Goal: Task Accomplishment & Management: Manage account settings

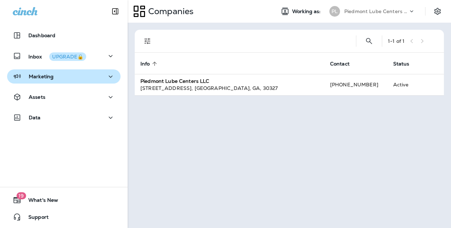
click at [50, 79] on p "Marketing" at bounding box center [41, 77] width 25 height 6
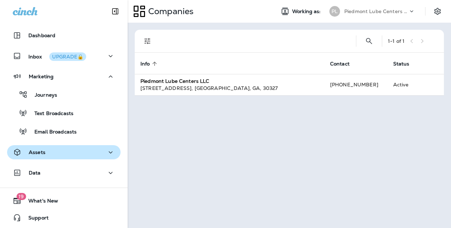
click at [38, 153] on p "Assets" at bounding box center [37, 153] width 17 height 6
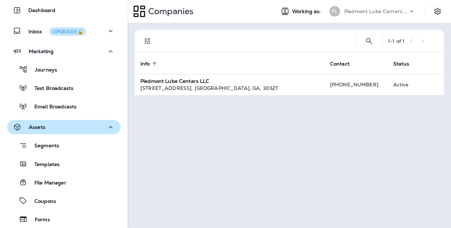
scroll to position [71, 0]
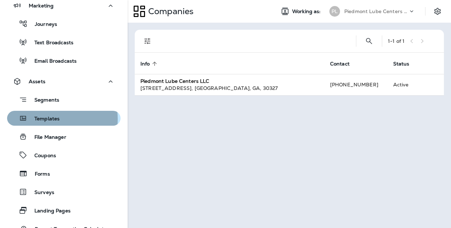
click at [44, 119] on p "Templates" at bounding box center [43, 119] width 32 height 7
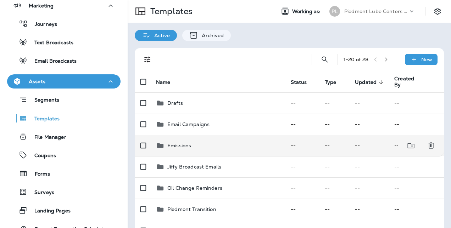
scroll to position [35, 0]
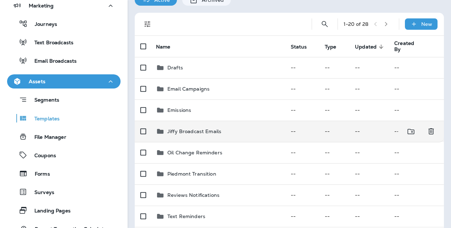
click at [185, 135] on div "Jiffy Broadcast Emails" at bounding box center [194, 131] width 54 height 9
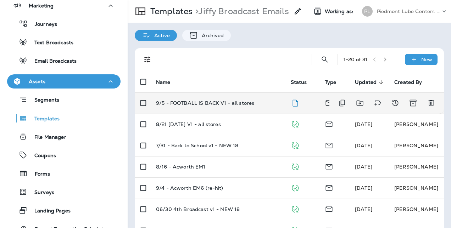
click at [203, 101] on p "9/5 - FOOTBALL IS BACK V1 - all stores" at bounding box center [205, 103] width 98 height 6
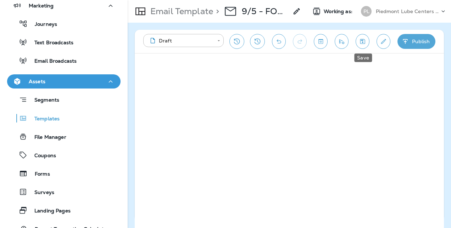
click at [366, 44] on icon "Save" at bounding box center [362, 41] width 7 height 7
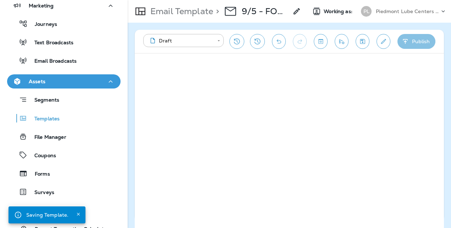
click at [405, 42] on icon "button" at bounding box center [405, 41] width 5 height 5
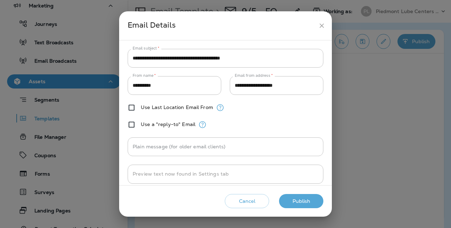
click at [294, 199] on button "Publish" at bounding box center [301, 201] width 44 height 15
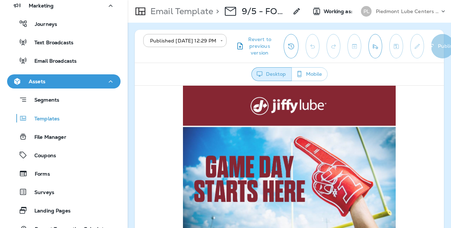
click at [316, 71] on button "Mobile" at bounding box center [310, 74] width 36 height 14
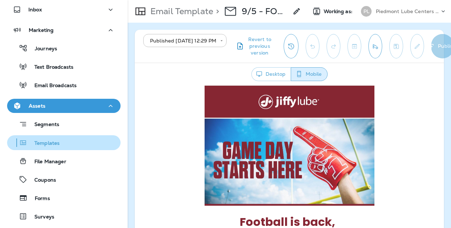
scroll to position [35, 0]
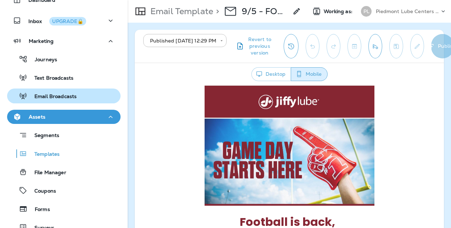
click at [67, 96] on p "Email Broadcasts" at bounding box center [51, 97] width 49 height 7
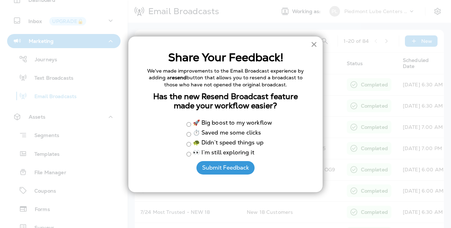
click at [315, 42] on button "×" at bounding box center [314, 44] width 7 height 11
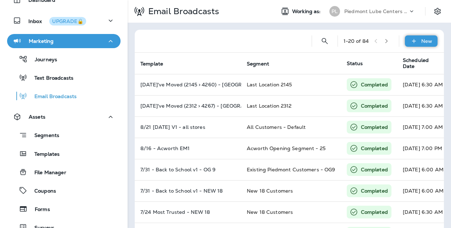
click at [405, 38] on div "New" at bounding box center [421, 40] width 33 height 11
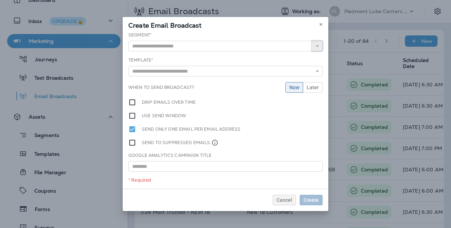
click at [317, 45] on icon "button" at bounding box center [317, 46] width 5 height 5
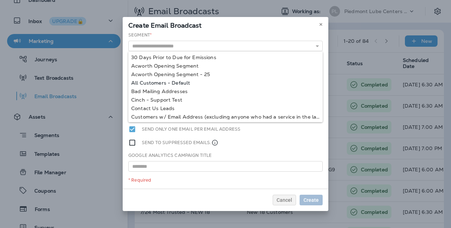
type input "**********"
click at [181, 83] on div "**********" at bounding box center [226, 110] width 206 height 157
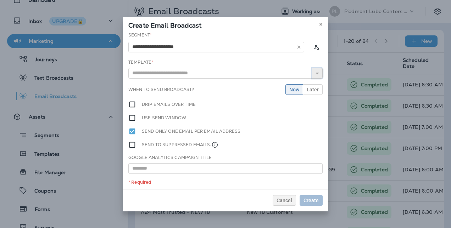
click at [315, 71] on icon "button" at bounding box center [317, 73] width 5 height 5
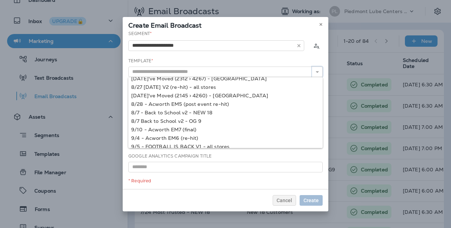
scroll to position [188, 0]
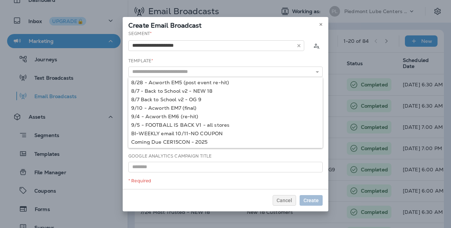
type input "**********"
click at [214, 127] on div "**********" at bounding box center [226, 110] width 206 height 157
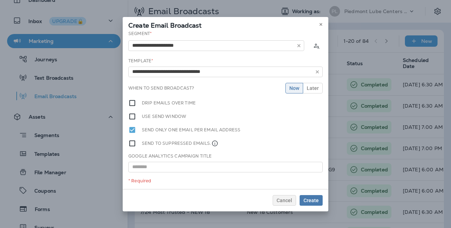
click at [165, 104] on label "Drip emails over time" at bounding box center [169, 103] width 54 height 8
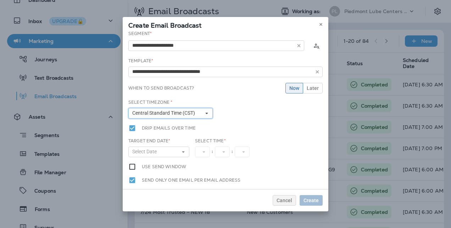
click at [208, 114] on button "Central Standard Time (CST)" at bounding box center [170, 113] width 84 height 11
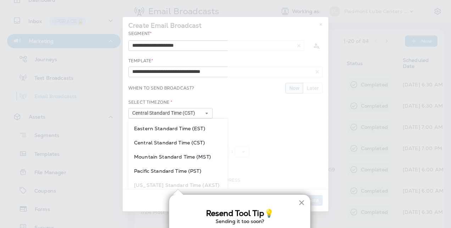
scroll to position [39, 0]
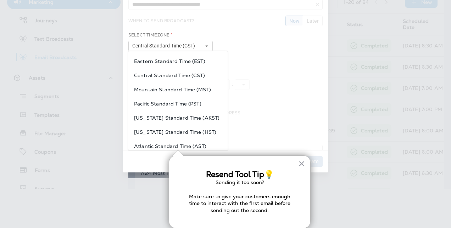
click at [186, 62] on span "Eastern Standard Time (EST)" at bounding box center [178, 62] width 88 height 6
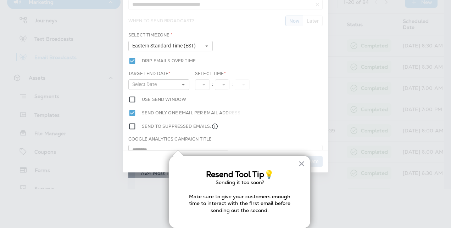
scroll to position [0, 0]
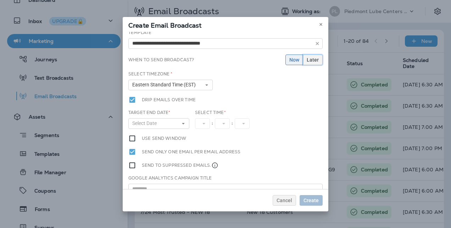
click at [309, 58] on span "Later" at bounding box center [313, 59] width 12 height 5
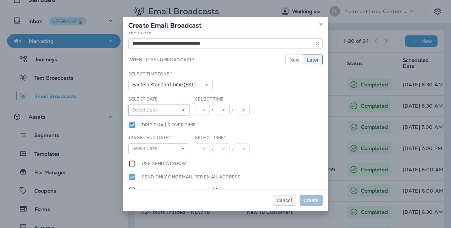
click at [175, 107] on button "Select Date" at bounding box center [158, 110] width 61 height 11
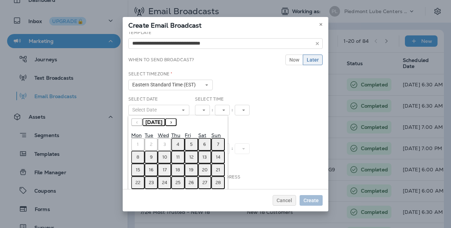
click at [200, 145] on button "6" at bounding box center [204, 144] width 13 height 13
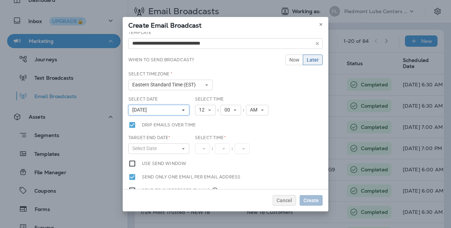
click at [181, 110] on icon at bounding box center [183, 110] width 4 height 4
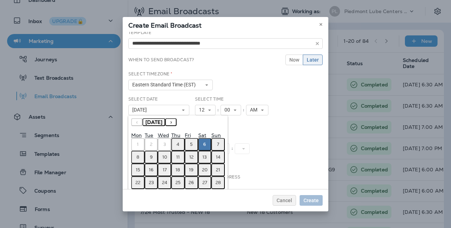
click at [194, 143] on button "5" at bounding box center [191, 144] width 13 height 13
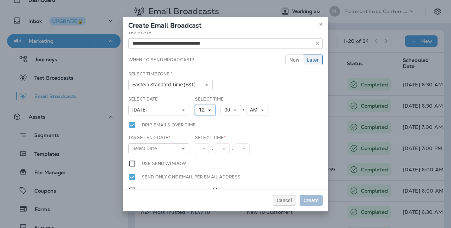
click at [211, 108] on button "12" at bounding box center [205, 110] width 21 height 11
click at [202, 168] on link "7" at bounding box center [205, 166] width 21 height 9
click at [230, 111] on icon at bounding box center [232, 110] width 4 height 4
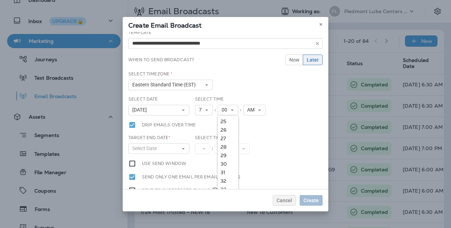
click at [225, 166] on link "30" at bounding box center [228, 164] width 21 height 9
click at [185, 149] on button "Select Date" at bounding box center [158, 149] width 61 height 11
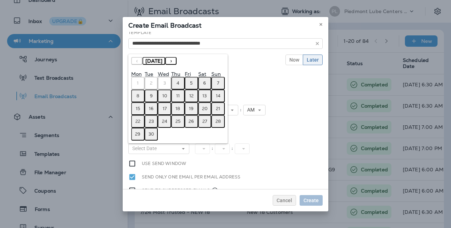
click at [200, 83] on button "6" at bounding box center [204, 83] width 13 height 13
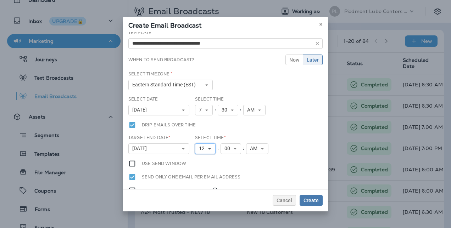
click at [210, 150] on button "12" at bounding box center [205, 149] width 21 height 11
click at [201, 128] on link "10" at bounding box center [205, 127] width 21 height 9
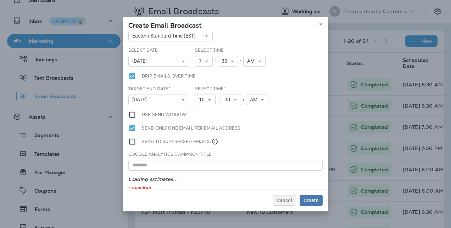
scroll to position [86, 0]
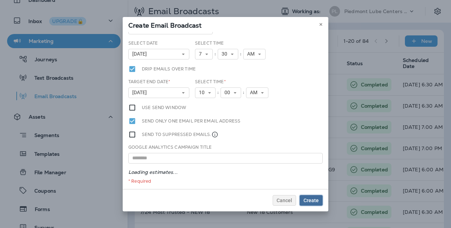
click at [312, 199] on span "Create" at bounding box center [311, 200] width 15 height 5
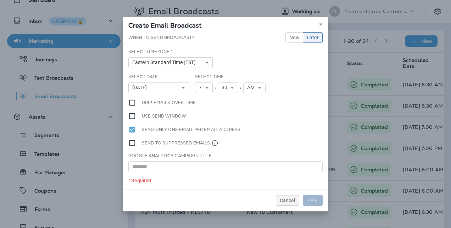
scroll to position [51, 0]
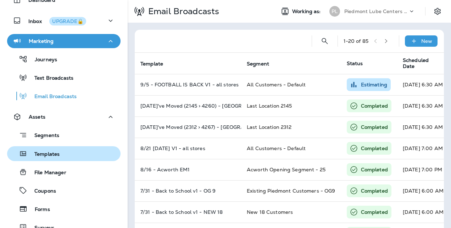
click at [45, 155] on p "Templates" at bounding box center [43, 154] width 32 height 7
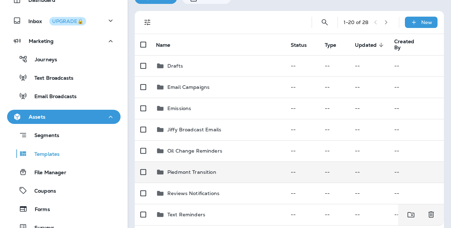
scroll to position [35, 0]
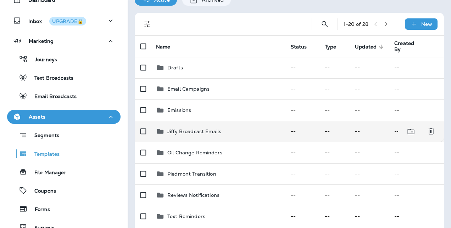
click at [195, 133] on p "Jiffy Broadcast Emails" at bounding box center [194, 132] width 54 height 6
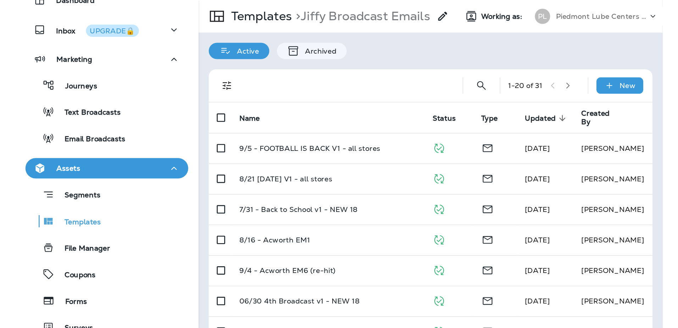
scroll to position [35, 0]
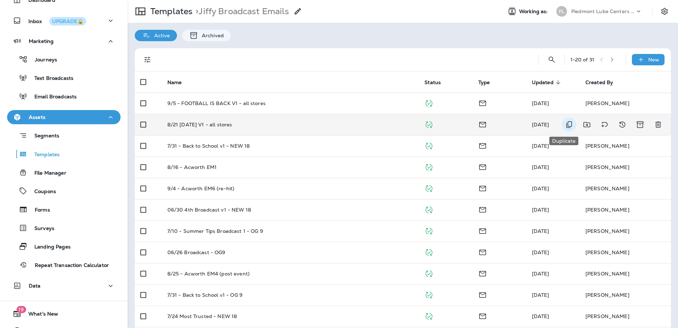
click at [451, 122] on icon "Duplicate" at bounding box center [569, 124] width 9 height 9
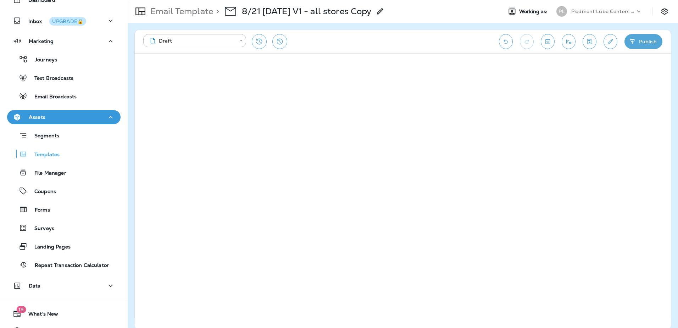
click at [384, 12] on icon at bounding box center [380, 11] width 9 height 9
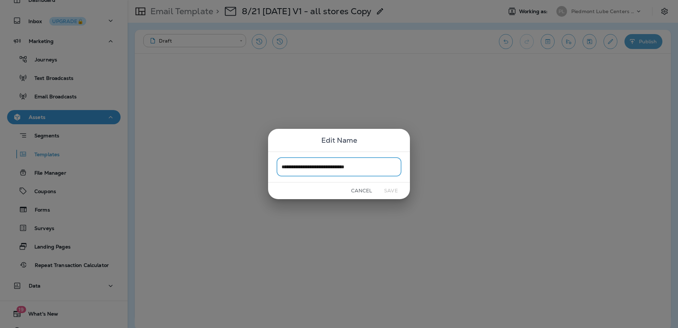
click at [282, 167] on input "**********" at bounding box center [339, 166] width 125 height 19
type input "**********"
click at [389, 189] on button "Save" at bounding box center [391, 190] width 27 height 11
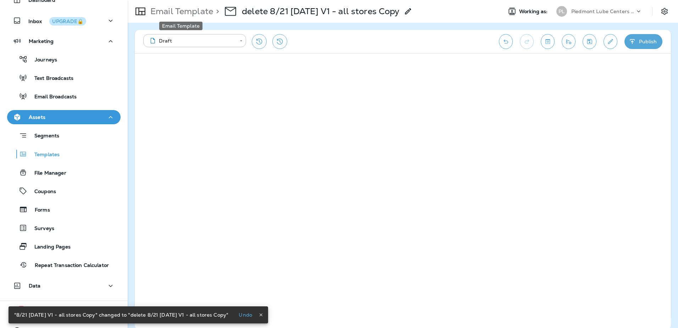
click at [208, 12] on p "Email Template" at bounding box center [181, 11] width 66 height 11
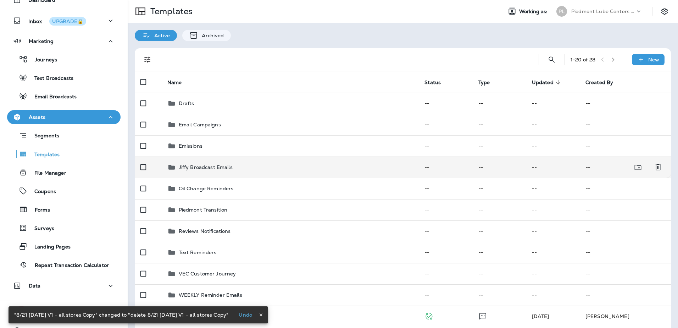
click at [214, 168] on p "Jiffy Broadcast Emails" at bounding box center [206, 167] width 54 height 6
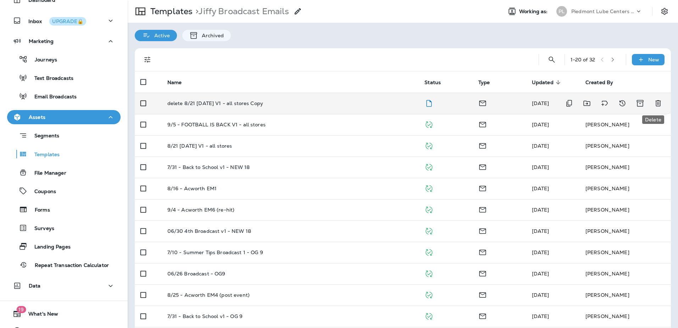
click at [451, 104] on icon "Delete" at bounding box center [657, 103] width 5 height 6
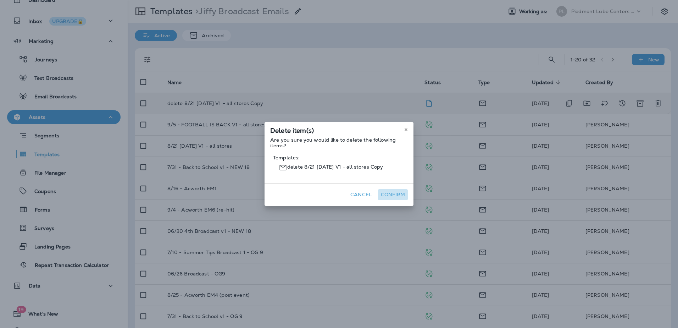
click at [392, 193] on button "Confirm" at bounding box center [393, 194] width 30 height 11
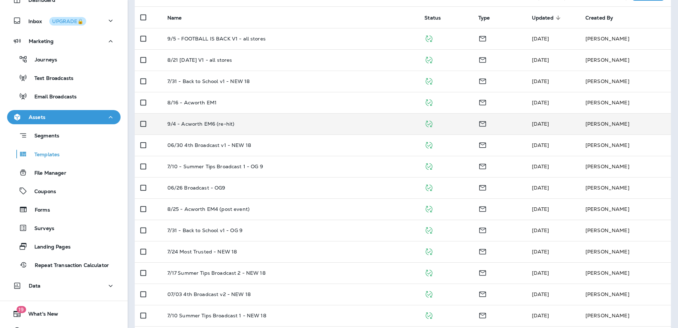
scroll to position [71, 0]
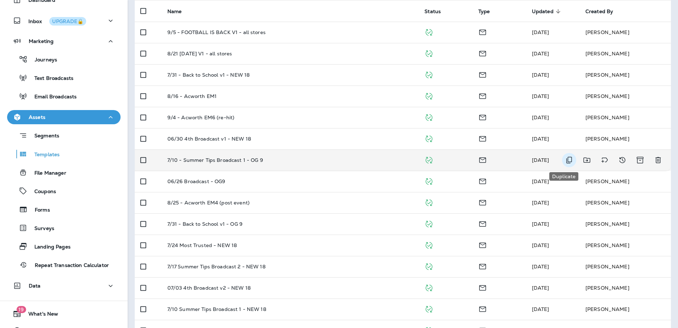
click at [451, 158] on icon "Duplicate" at bounding box center [569, 160] width 6 height 7
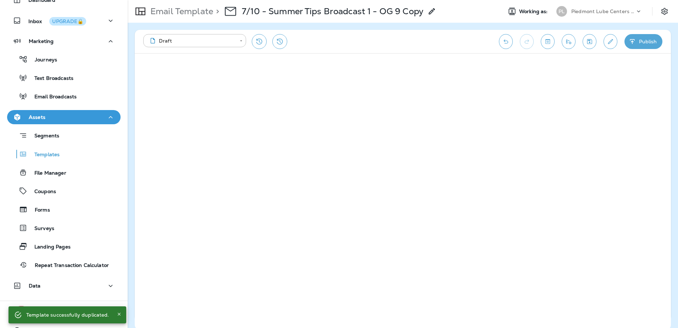
click at [432, 12] on icon at bounding box center [432, 11] width 9 height 9
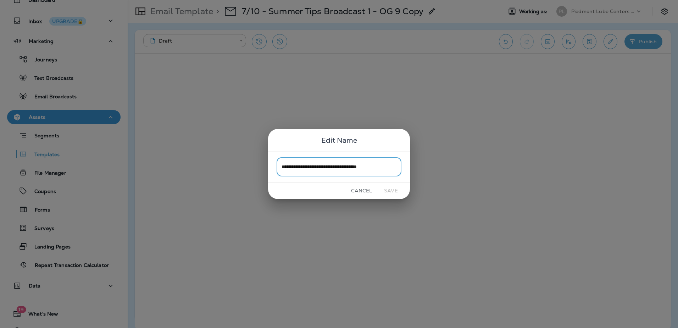
click at [282, 166] on input "**********" at bounding box center [339, 166] width 125 height 19
drag, startPoint x: 282, startPoint y: 166, endPoint x: 292, endPoint y: 166, distance: 10.6
click at [292, 166] on input "**********" at bounding box center [339, 166] width 125 height 19
drag, startPoint x: 299, startPoint y: 164, endPoint x: 389, endPoint y: 164, distance: 90.1
click at [389, 164] on input "**********" at bounding box center [339, 166] width 125 height 19
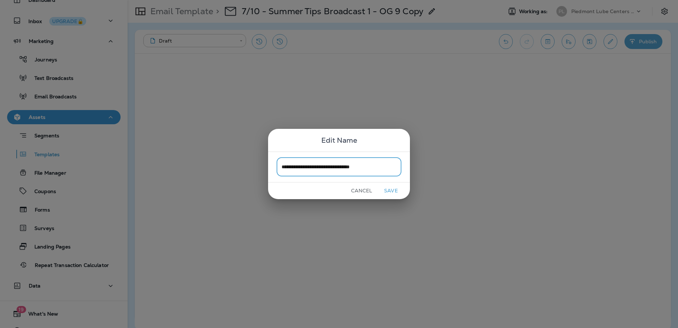
type input "**********"
click at [388, 190] on button "Save" at bounding box center [391, 190] width 27 height 11
